Goal: Task Accomplishment & Management: Manage account settings

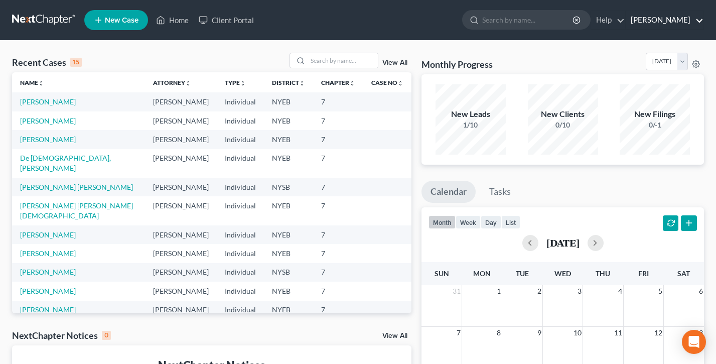
click at [672, 23] on link "[PERSON_NAME]" at bounding box center [665, 20] width 78 height 18
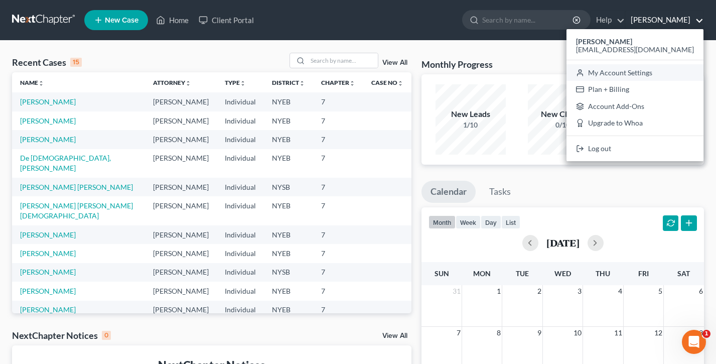
click at [650, 74] on link "My Account Settings" at bounding box center [635, 72] width 137 height 17
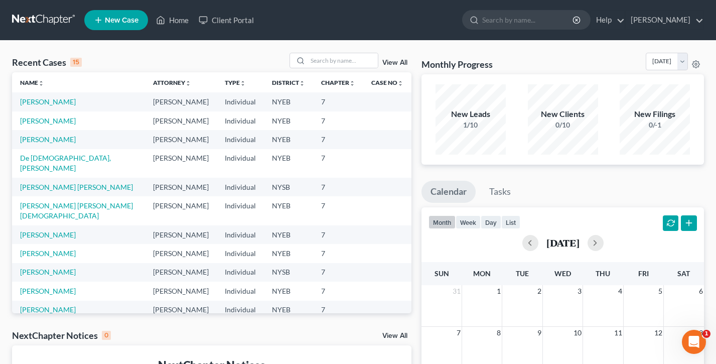
select select "24"
select select "35"
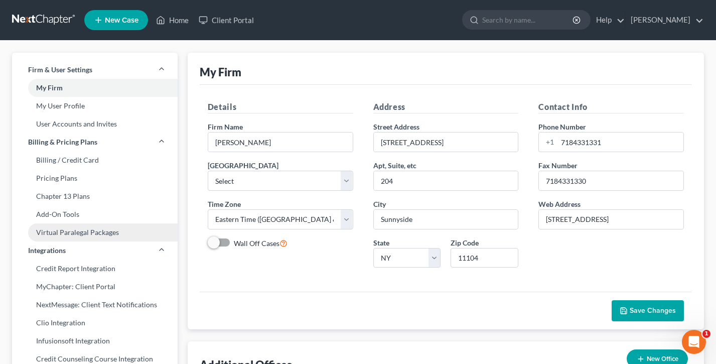
click at [66, 229] on link "Virtual Paralegal Packages" at bounding box center [95, 232] width 166 height 18
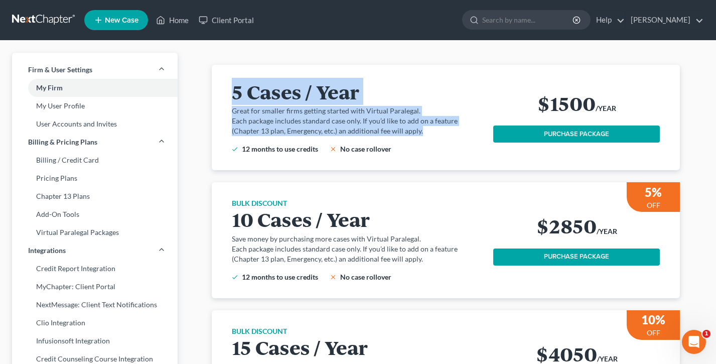
drag, startPoint x: 423, startPoint y: 131, endPoint x: 232, endPoint y: 92, distance: 194.6
click at [232, 92] on div "5 Cases / Year Great for smaller firms getting started with Virtual Paralegal. …" at bounding box center [363, 117] width 262 height 73
click at [232, 92] on h2 "5 Cases / Year" at bounding box center [357, 91] width 250 height 21
drag, startPoint x: 423, startPoint y: 137, endPoint x: 236, endPoint y: 91, distance: 192.8
click at [236, 91] on div "5 Cases / Year Great for smaller firms getting started with Virtual Paralegal. …" at bounding box center [363, 117] width 262 height 73
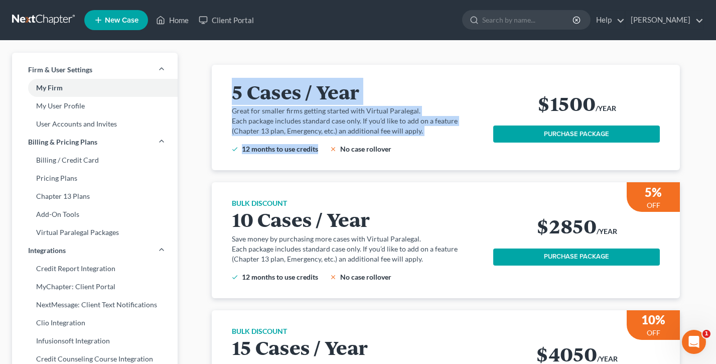
click at [236, 91] on h2 "5 Cases / Year" at bounding box center [357, 91] width 250 height 21
drag, startPoint x: 428, startPoint y: 133, endPoint x: 239, endPoint y: 89, distance: 194.3
click at [239, 89] on div "5 Cases / Year Great for smaller firms getting started with Virtual Paralegal. …" at bounding box center [363, 117] width 262 height 73
click at [239, 89] on h2 "5 Cases / Year" at bounding box center [357, 91] width 250 height 21
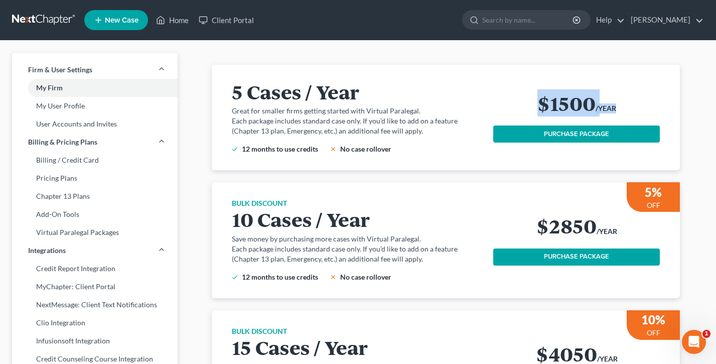
drag, startPoint x: 635, startPoint y: 111, endPoint x: 531, endPoint y: 112, distance: 104.4
click at [531, 112] on div "$1500 /YEAR" at bounding box center [576, 104] width 167 height 25
click at [670, 22] on link "[PERSON_NAME]" at bounding box center [665, 20] width 78 height 18
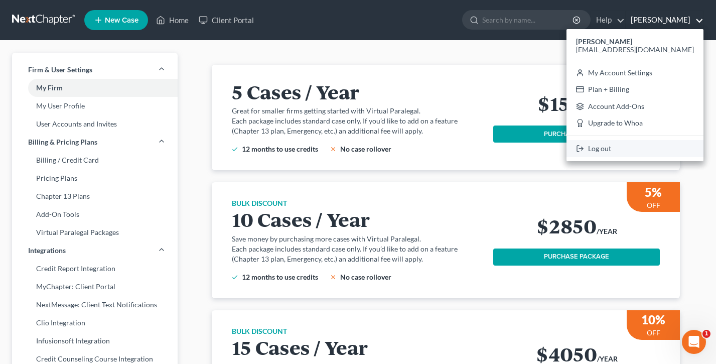
click at [651, 146] on link "Log out" at bounding box center [635, 148] width 137 height 17
